Goal: Find contact information: Find contact information

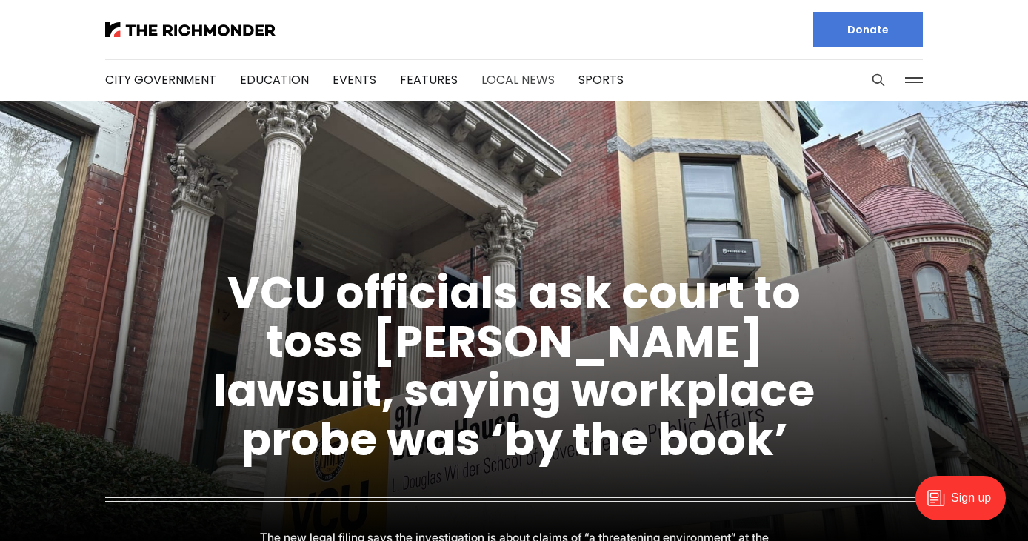
click at [503, 81] on link "Local News" at bounding box center [518, 79] width 73 height 17
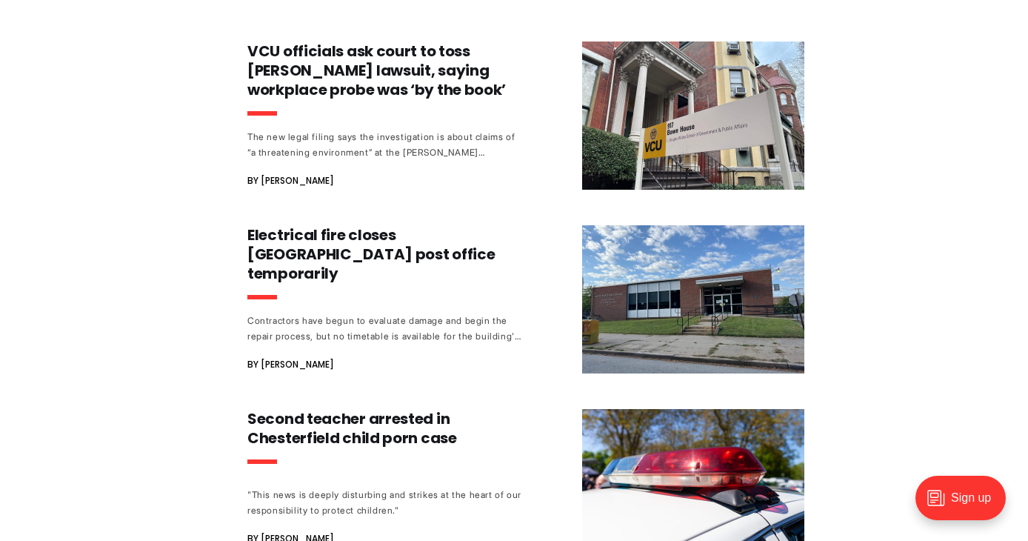
scroll to position [889, 0]
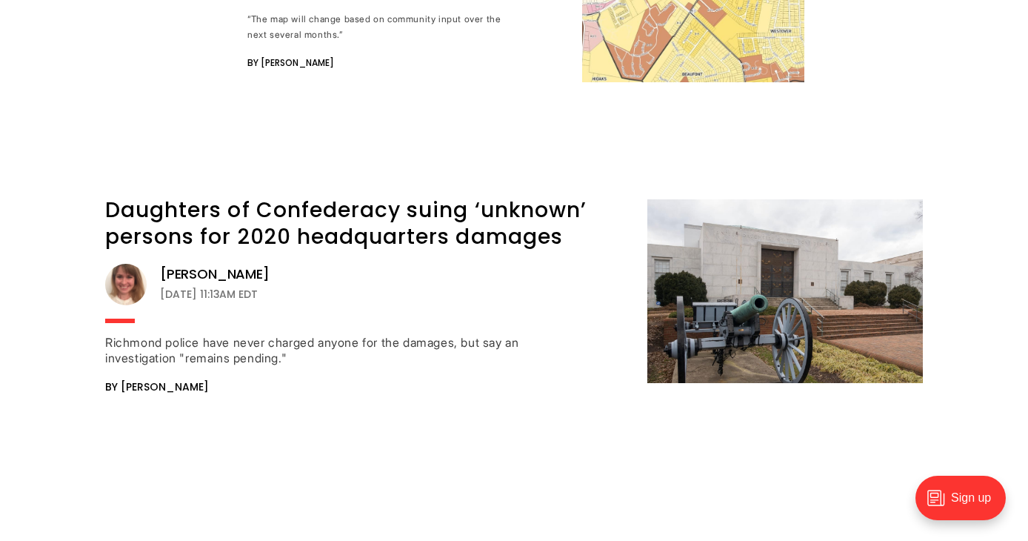
scroll to position [17426, 0]
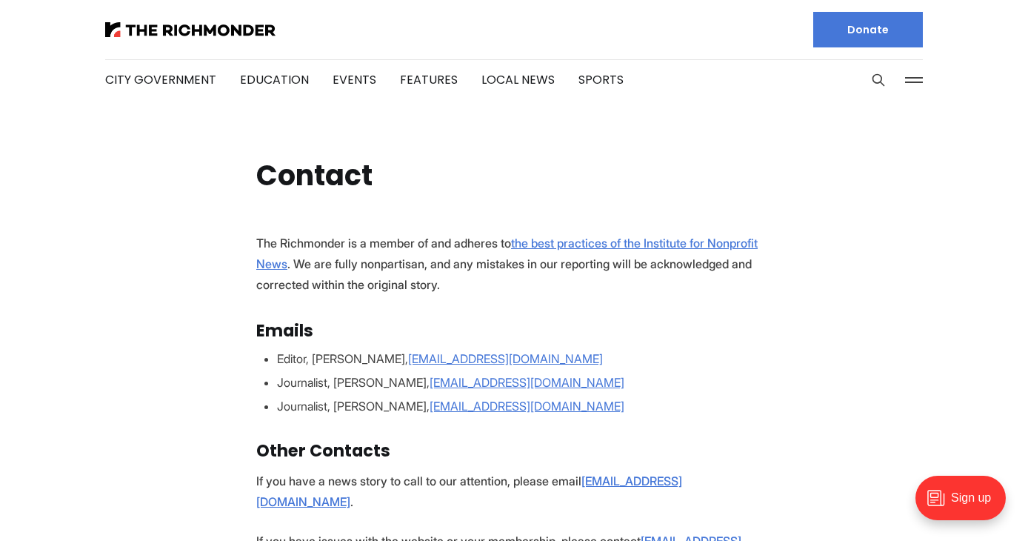
click at [319, 358] on li "Editor, [PERSON_NAME], [EMAIL_ADDRESS][DOMAIN_NAME]" at bounding box center [524, 359] width 495 height 18
click at [319, 358] on li "Editor, Michael Phillips, mphillips@richmonder.org" at bounding box center [524, 359] width 495 height 18
click at [319, 357] on li "Editor, Michael Phillips, mphillips@richmonder.org" at bounding box center [524, 359] width 495 height 18
drag, startPoint x: 316, startPoint y: 356, endPoint x: 396, endPoint y: 360, distance: 79.4
click at [396, 360] on li "Editor, Michael Phillips, mphillips@richmonder.org" at bounding box center [524, 359] width 495 height 18
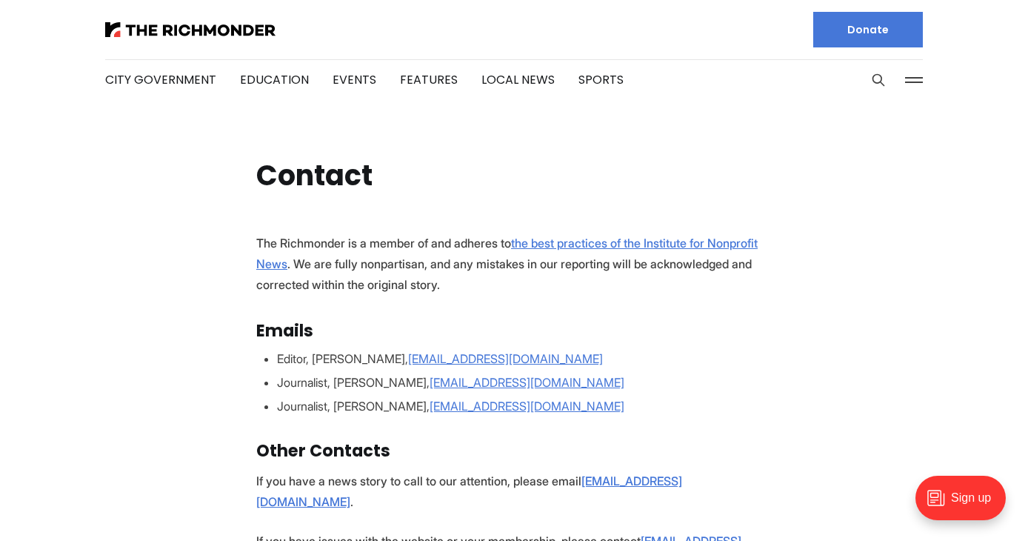
copy li "[PERSON_NAME]"
